Goal: Task Accomplishment & Management: Complete application form

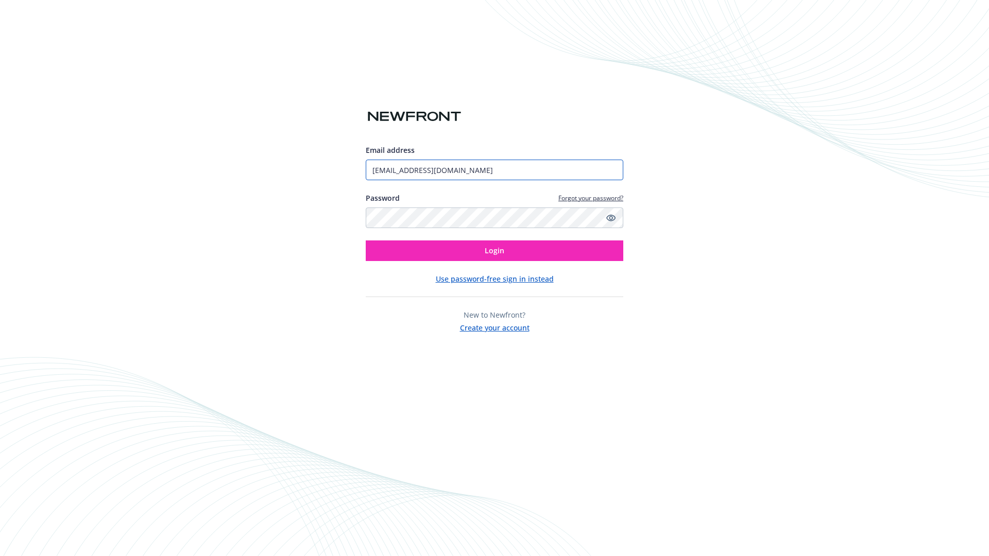
type input "[EMAIL_ADDRESS][DOMAIN_NAME]"
click at [495, 251] on span "Login" at bounding box center [495, 251] width 20 height 10
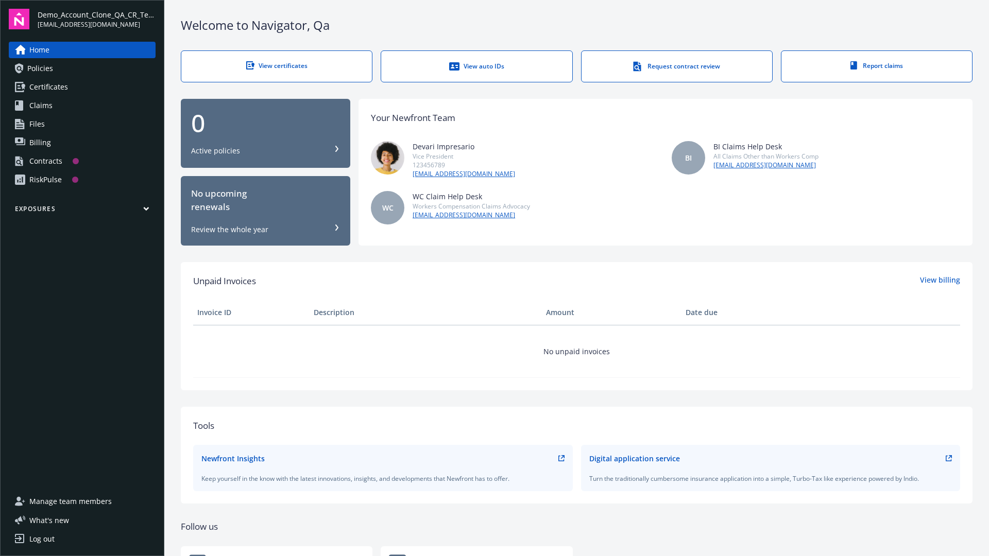
click at [96, 19] on span "Demo_Account_Clone_QA_CR_Tests_Prospect" at bounding box center [97, 14] width 118 height 11
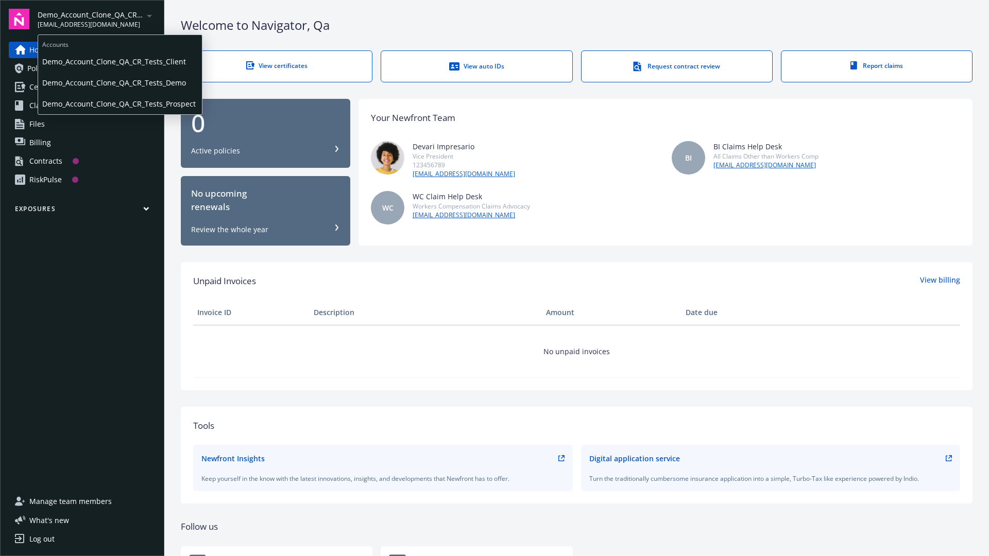
click at [119, 61] on span "Demo_Account_Clone_QA_CR_Tests_Client" at bounding box center [120, 61] width 156 height 21
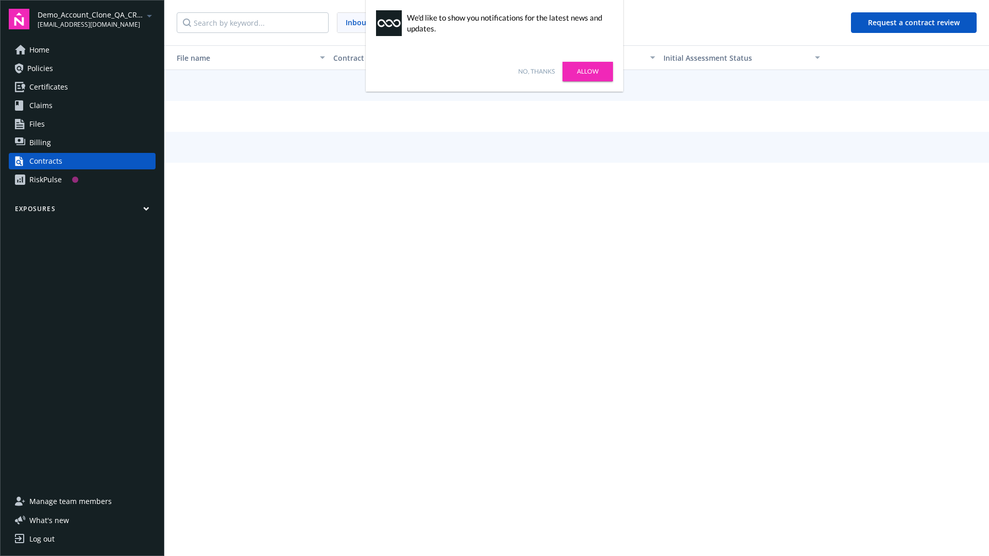
click at [536, 72] on link "No, thanks" at bounding box center [536, 71] width 37 height 9
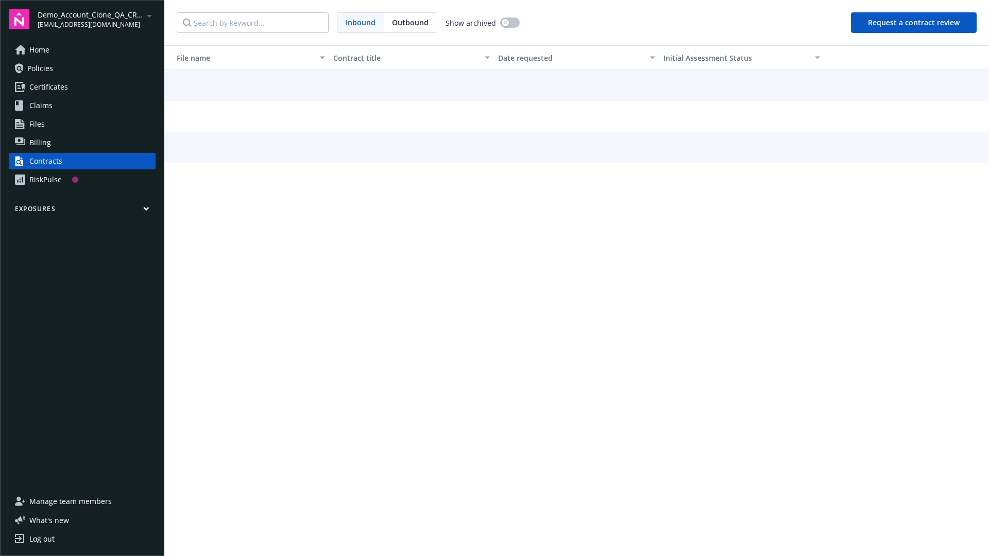
click at [914, 23] on button "Request a contract review" at bounding box center [914, 22] width 126 height 21
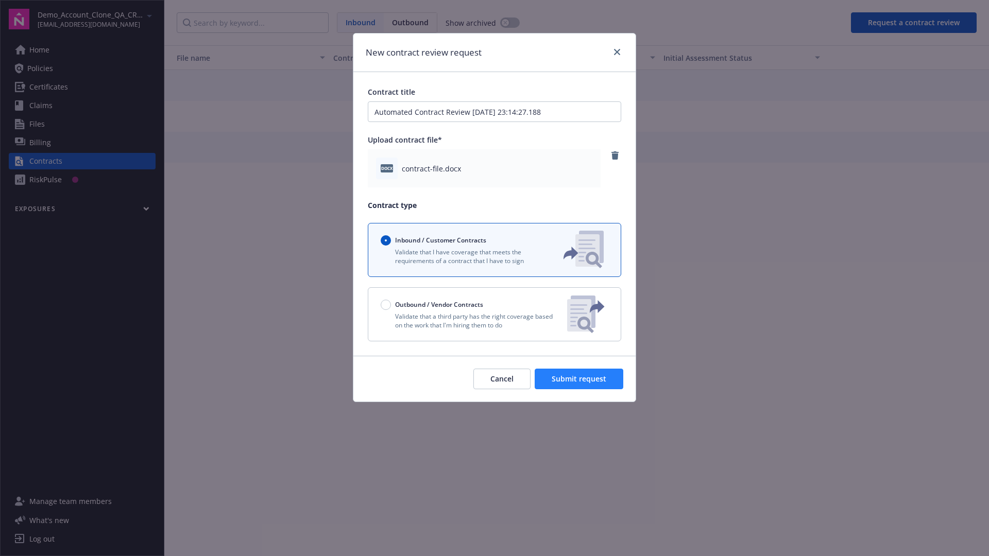
type input "Automated Contract Review 08-18-2025 23:14:27.188"
click at [580, 379] on span "Submit request" at bounding box center [579, 379] width 55 height 10
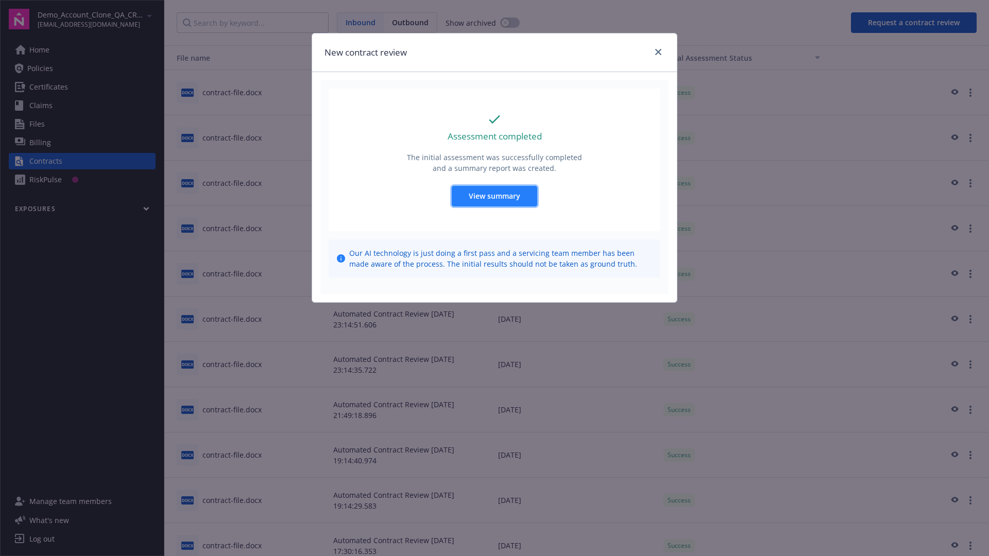
click at [494, 196] on span "View summary" at bounding box center [495, 196] width 52 height 10
